Goal: Task Accomplishment & Management: Manage account settings

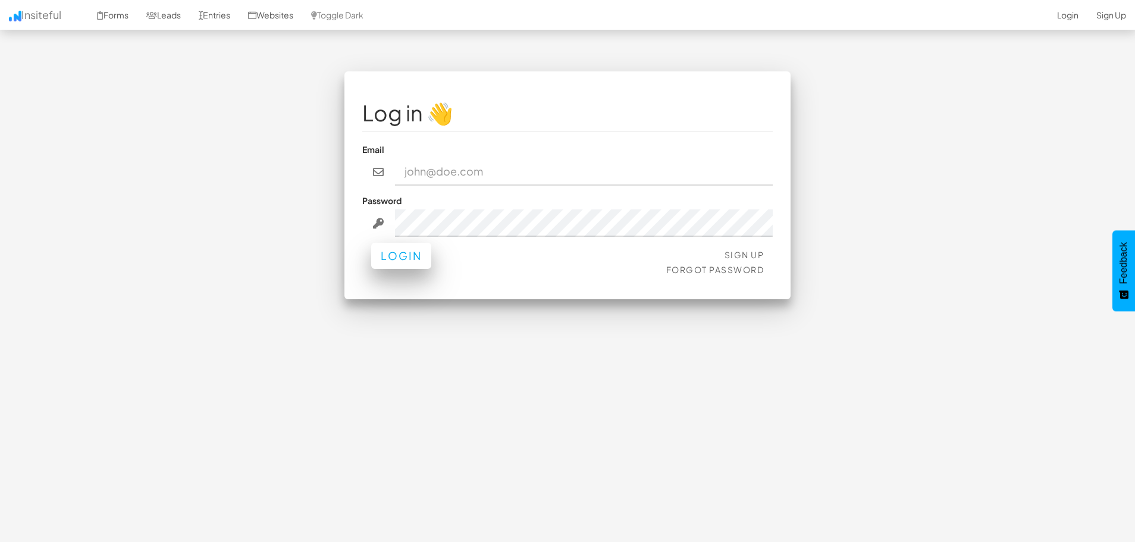
type input "info@digital-landscope.com"
click at [406, 259] on button "Login" at bounding box center [401, 256] width 60 height 26
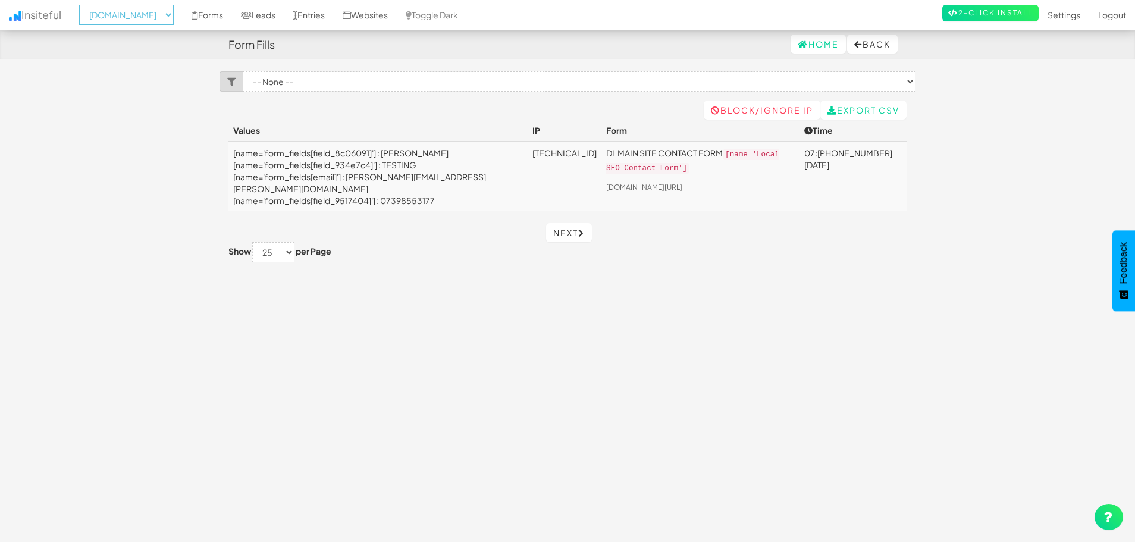
click at [173, 5] on select "-- None -- aeoagency.co.uk seoagencyscotland.com digital-landscope.com" at bounding box center [126, 15] width 95 height 20
select select "2519"
click at [83, 5] on select "-- None -- aeoagency.co.uk seoagencyscotland.com digital-landscope.com" at bounding box center [126, 15] width 95 height 20
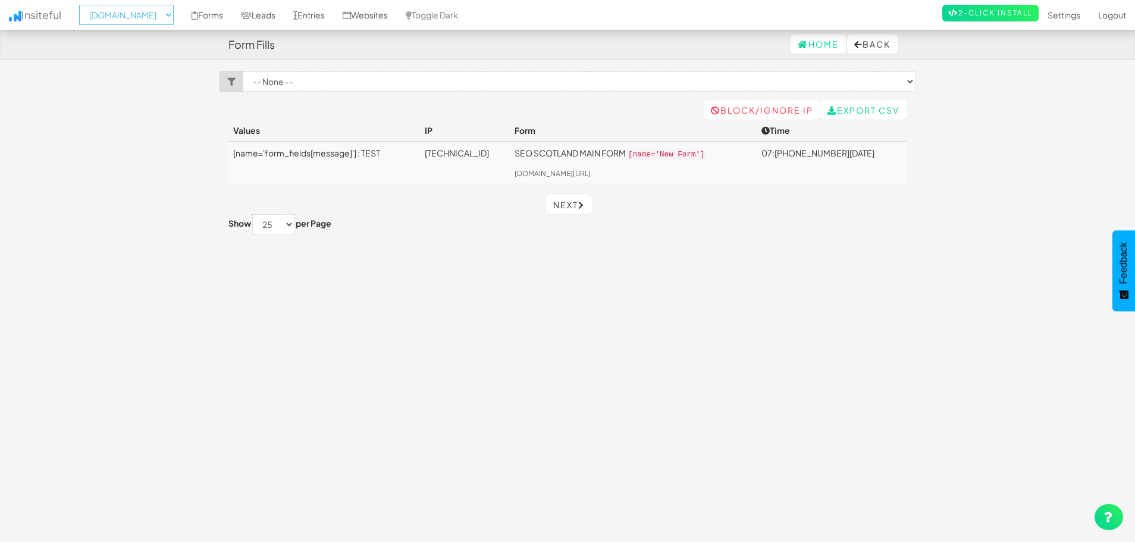
click at [168, 17] on select "-- None -- aeoagency.co.uk seoagencyscotland.com digital-landscope.com" at bounding box center [126, 15] width 95 height 20
select select "2520"
click at [83, 5] on select "-- None -- aeoagency.co.uk seoagencyscotland.com digital-landscope.com" at bounding box center [126, 15] width 95 height 20
select select "2520"
click at [707, 296] on div "Toggle navigation Insiteful -- None -- [DOMAIN_NAME] [DOMAIN_NAME] [DOMAIN_NAME…" at bounding box center [568, 301] width 696 height 461
